Goal: Task Accomplishment & Management: Complete application form

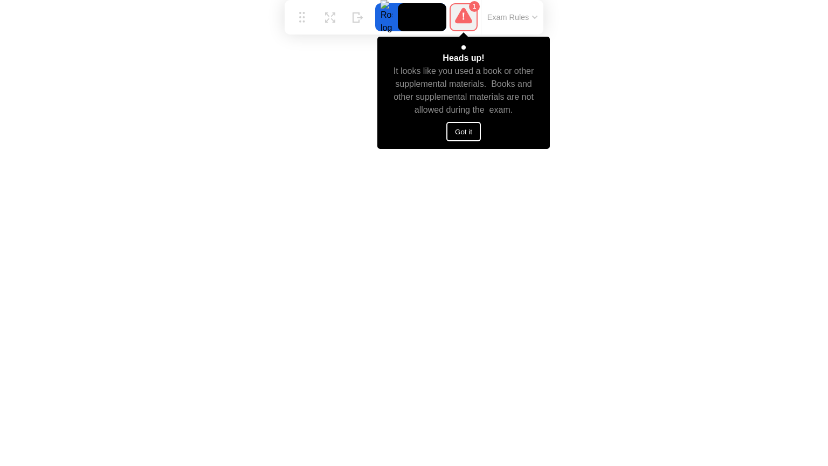
click at [463, 132] on button "Got it" at bounding box center [463, 131] width 34 height 19
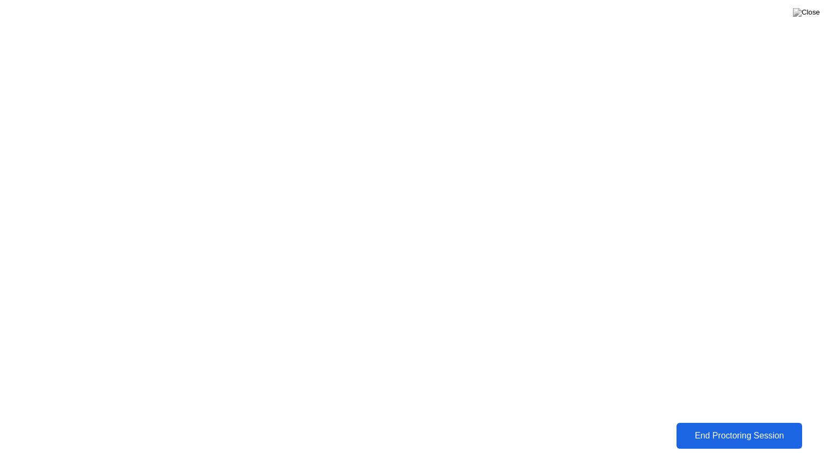
click at [727, 436] on div "End Proctoring Session" at bounding box center [739, 436] width 119 height 10
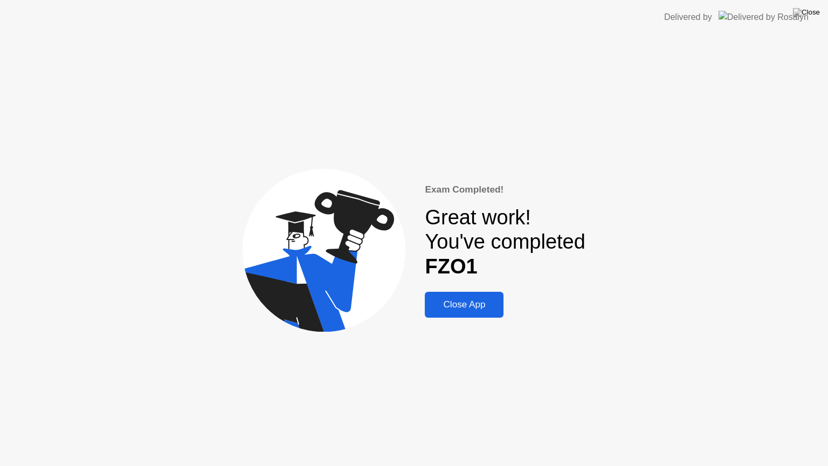
click at [465, 301] on div "Close App" at bounding box center [464, 304] width 72 height 11
